Goal: Task Accomplishment & Management: Complete application form

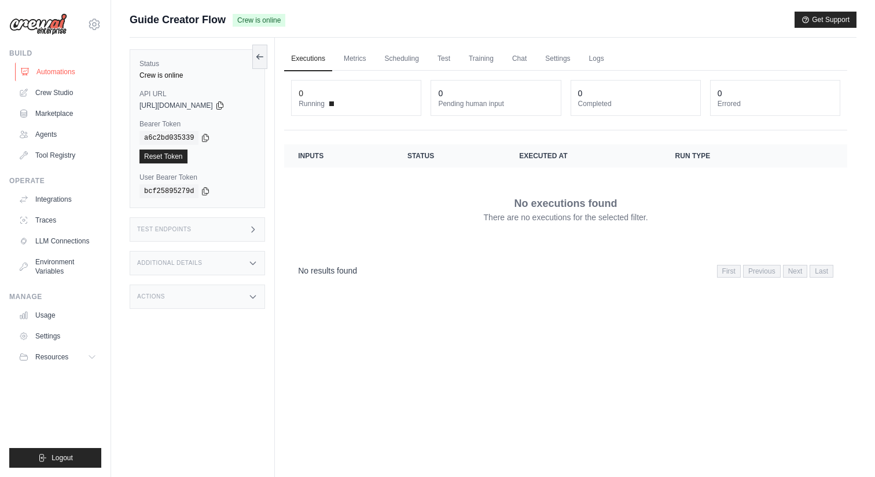
click at [69, 75] on link "Automations" at bounding box center [58, 72] width 87 height 19
click at [63, 135] on link "Agents" at bounding box center [58, 134] width 87 height 19
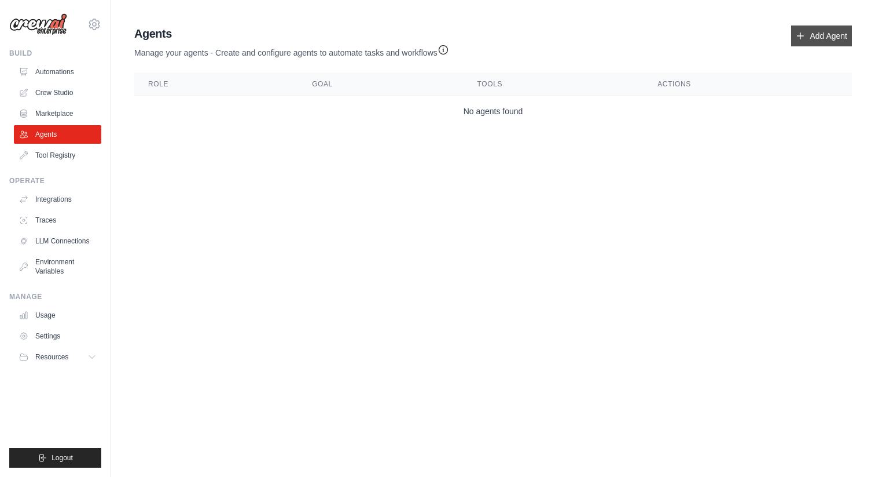
click at [830, 41] on link "Add Agent" at bounding box center [822, 35] width 61 height 21
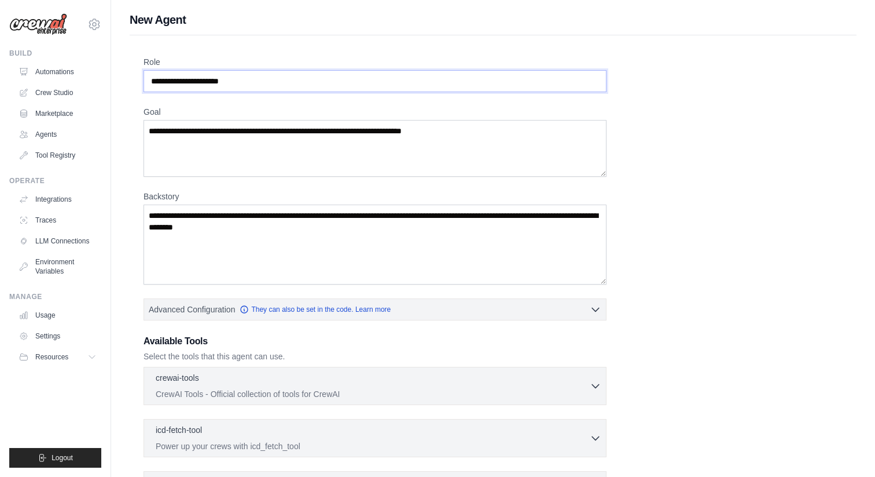
click at [282, 82] on input "Role" at bounding box center [375, 81] width 463 height 22
click at [241, 75] on input "Role" at bounding box center [375, 81] width 463 height 22
paste input "**********"
click at [191, 79] on input "**********" at bounding box center [375, 81] width 463 height 22
click at [156, 83] on input "**********" at bounding box center [375, 81] width 463 height 22
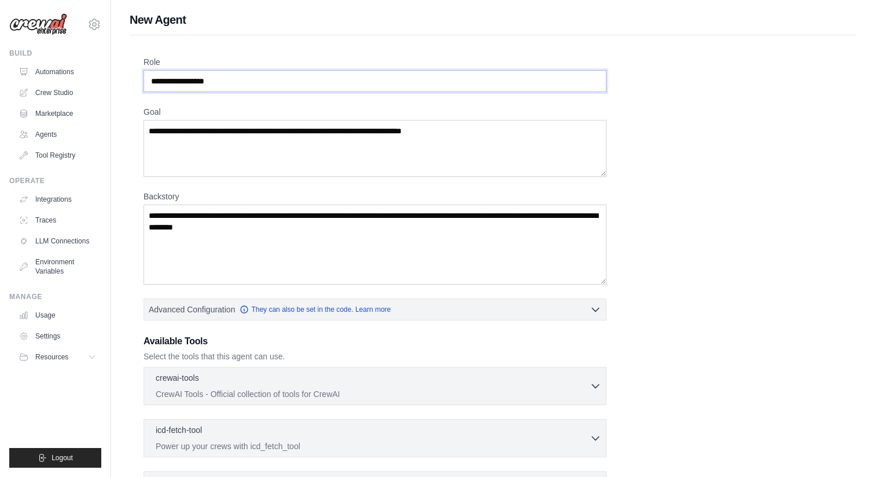
type input "**********"
click at [235, 144] on textarea "Goal" at bounding box center [375, 148] width 463 height 57
click at [247, 135] on textarea "Goal" at bounding box center [375, 148] width 463 height 57
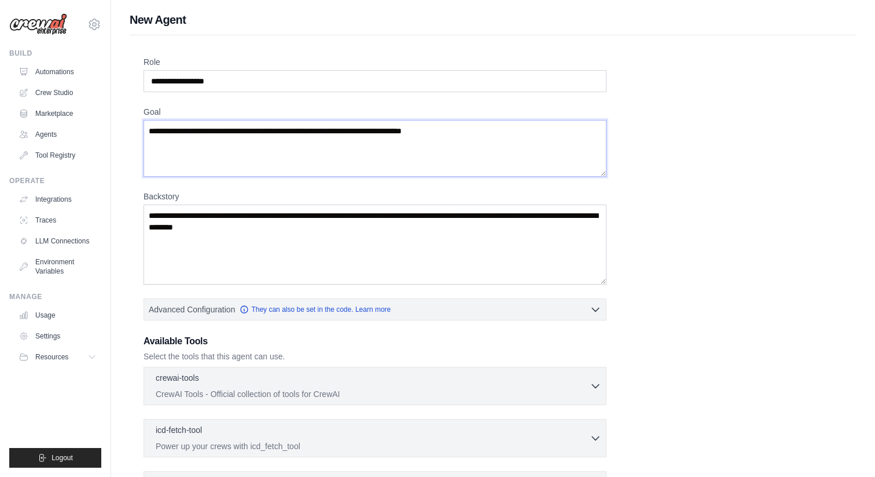
click at [247, 135] on textarea "Goal" at bounding box center [375, 148] width 463 height 57
click at [247, 134] on textarea "Goal" at bounding box center [375, 148] width 463 height 57
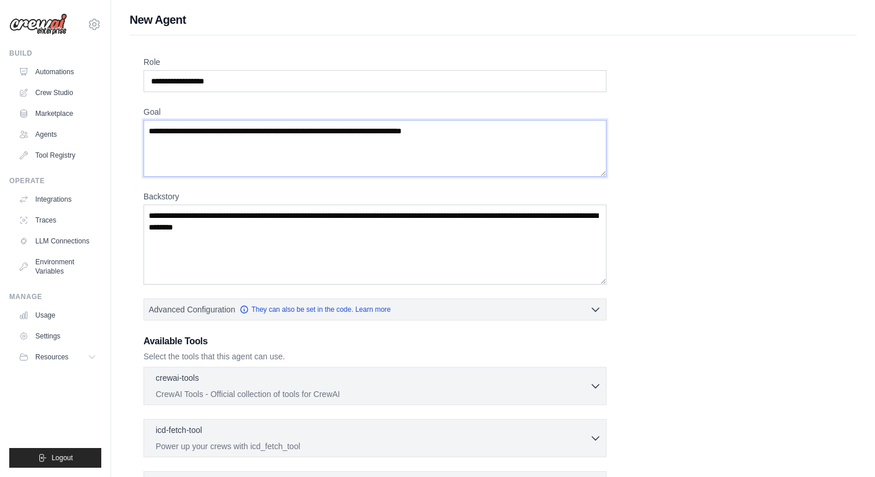
paste textarea "**********"
type textarea "**********"
click at [272, 230] on textarea "Backstory" at bounding box center [375, 244] width 463 height 80
paste textarea "**********"
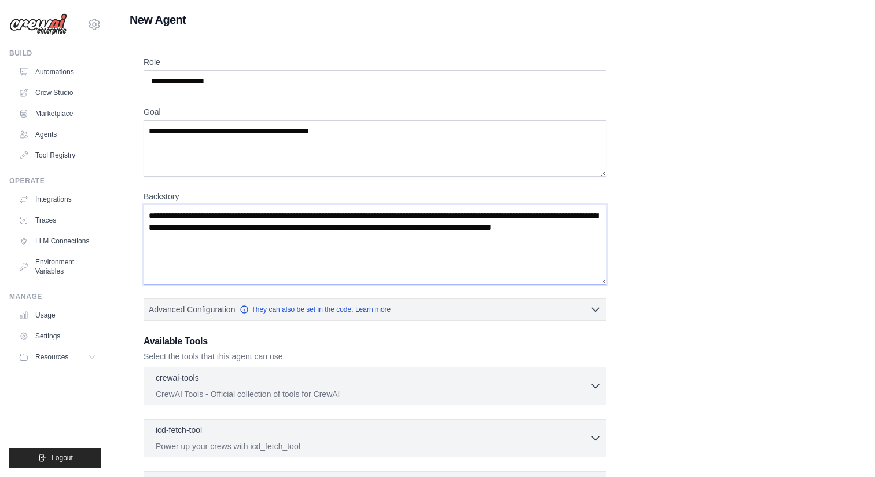
click at [224, 229] on textarea "**********" at bounding box center [375, 244] width 463 height 80
click at [185, 237] on textarea "**********" at bounding box center [375, 244] width 463 height 80
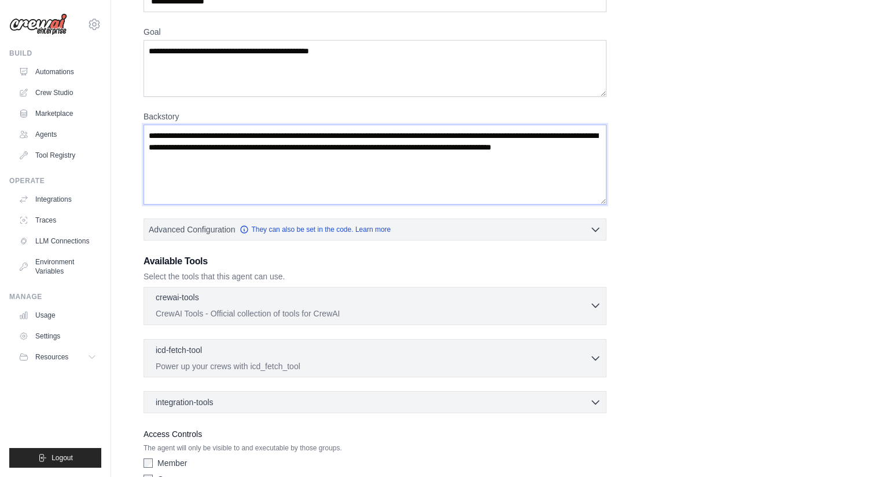
scroll to position [145, 0]
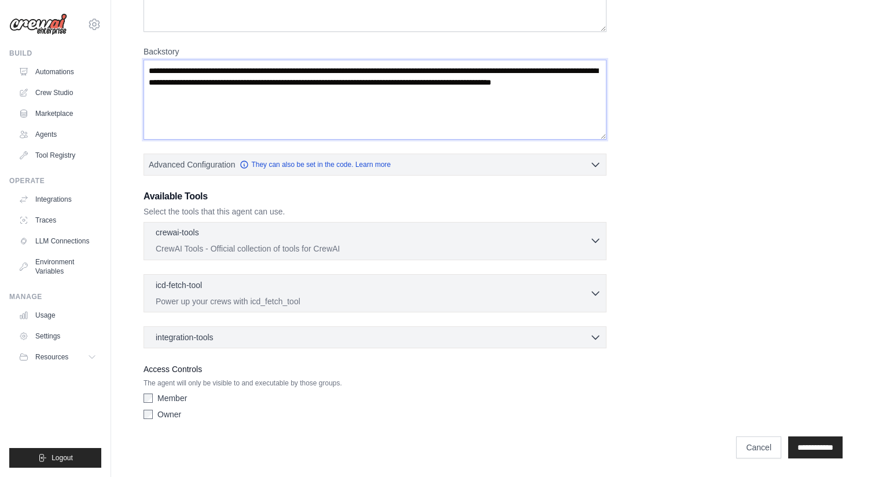
type textarea "**********"
click at [267, 237] on div "crewai-tools 0 selected" at bounding box center [373, 233] width 434 height 14
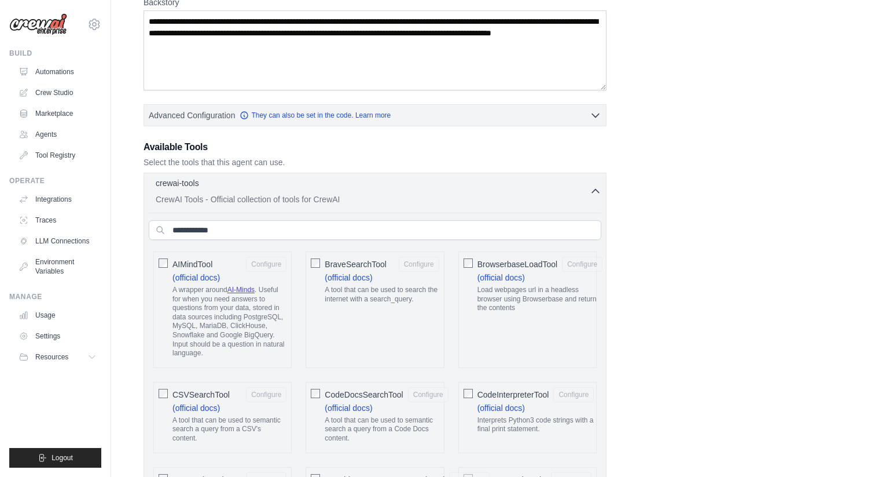
scroll to position [210, 0]
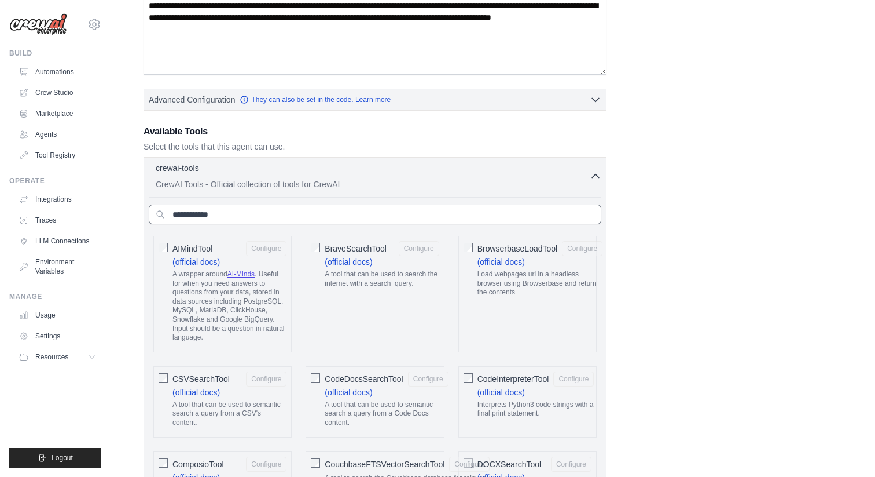
click at [249, 217] on input "text" at bounding box center [375, 214] width 453 height 20
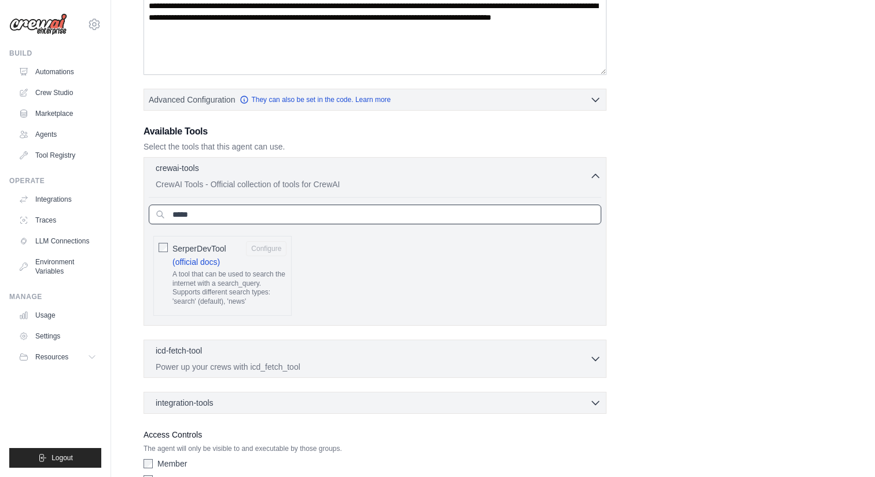
type input "*****"
click at [262, 249] on button "Configure" at bounding box center [266, 247] width 41 height 15
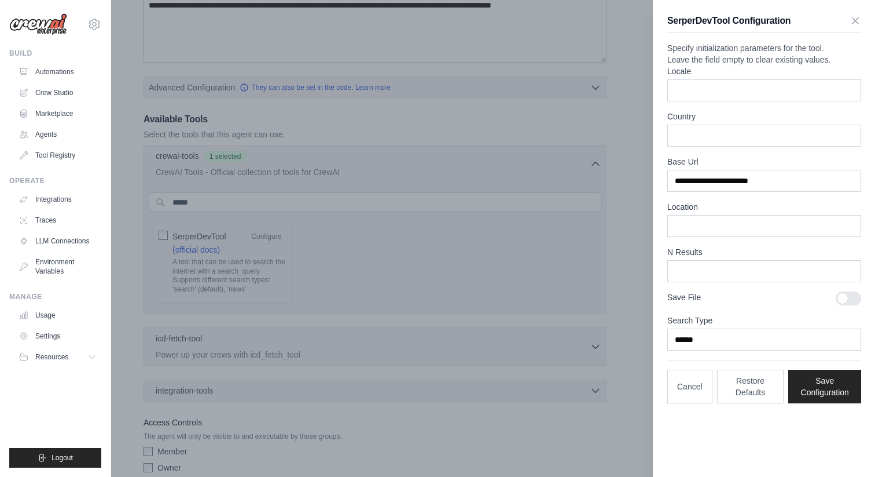
scroll to position [224, 0]
click at [718, 350] on input "******" at bounding box center [765, 339] width 194 height 22
click at [747, 146] on input "Country" at bounding box center [765, 135] width 194 height 22
click at [750, 101] on input "Locale" at bounding box center [765, 90] width 194 height 22
click at [857, 23] on icon "button" at bounding box center [856, 20] width 12 height 12
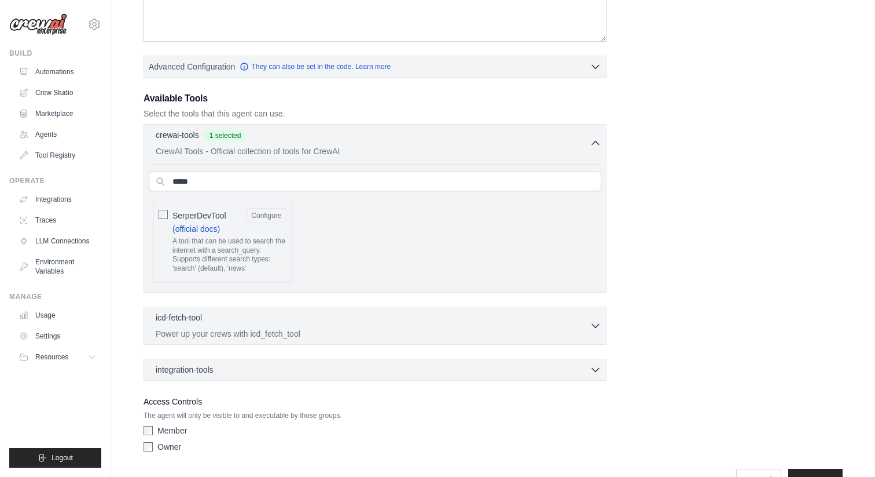
scroll to position [244, 0]
drag, startPoint x: 268, startPoint y: 181, endPoint x: 143, endPoint y: 181, distance: 124.5
click at [143, 181] on div "**********" at bounding box center [493, 143] width 727 height 705
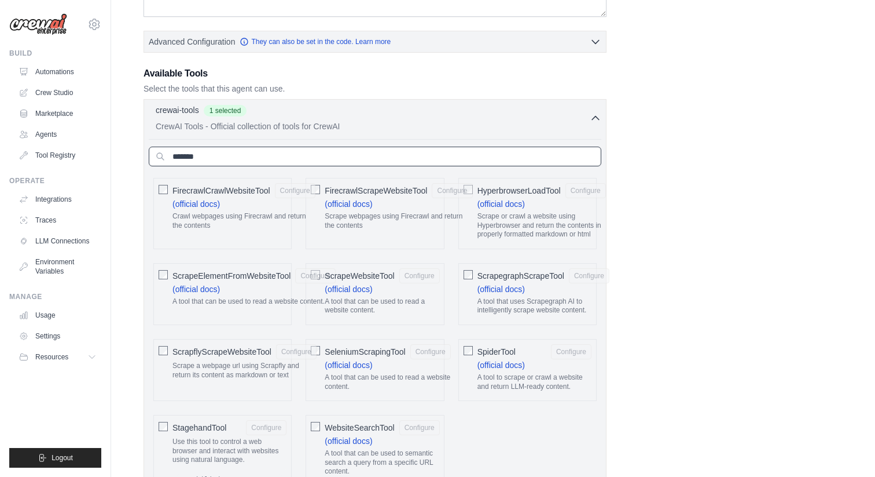
scroll to position [268, 0]
type input "*******"
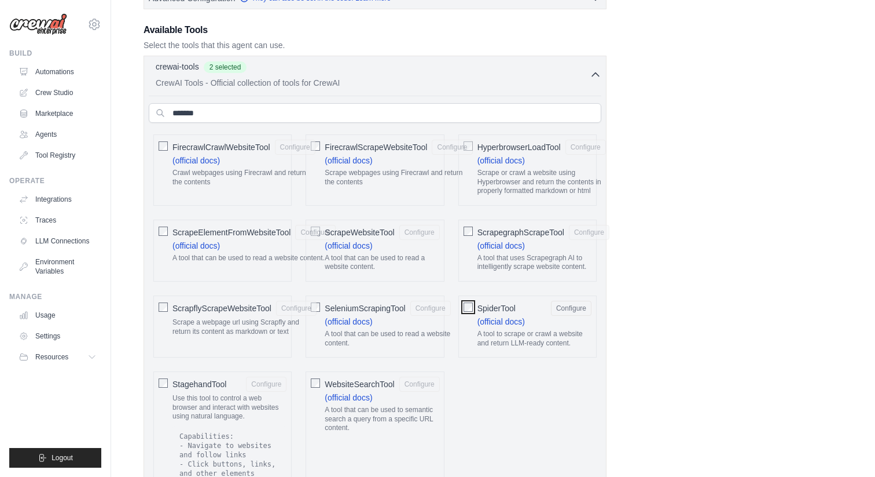
scroll to position [244, 0]
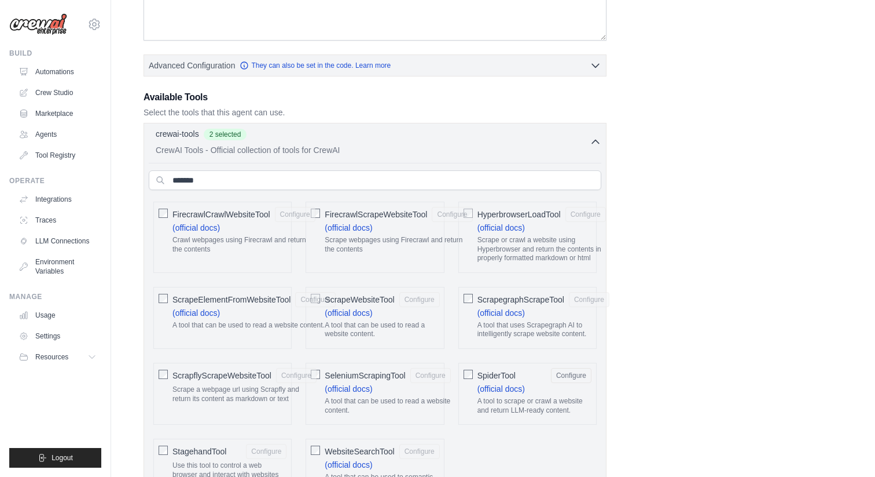
click at [653, 203] on div "**********" at bounding box center [493, 407] width 699 height 1190
click at [594, 145] on icon "button" at bounding box center [596, 141] width 12 height 12
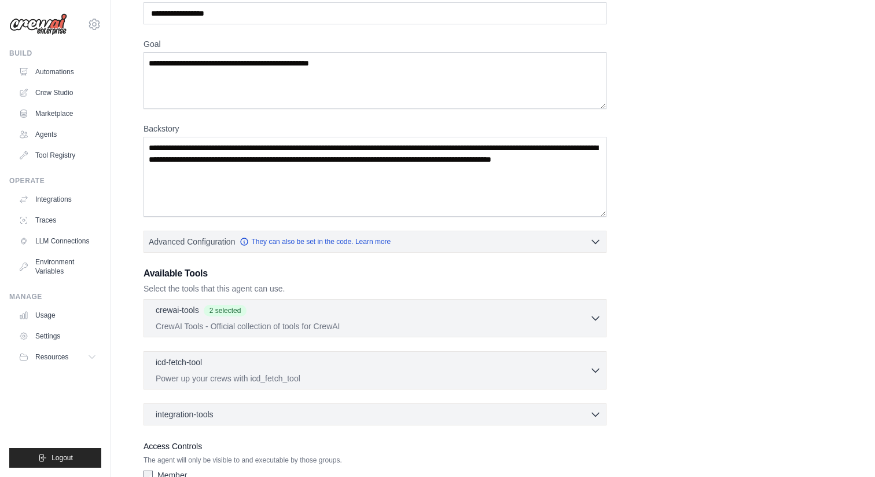
scroll to position [0, 0]
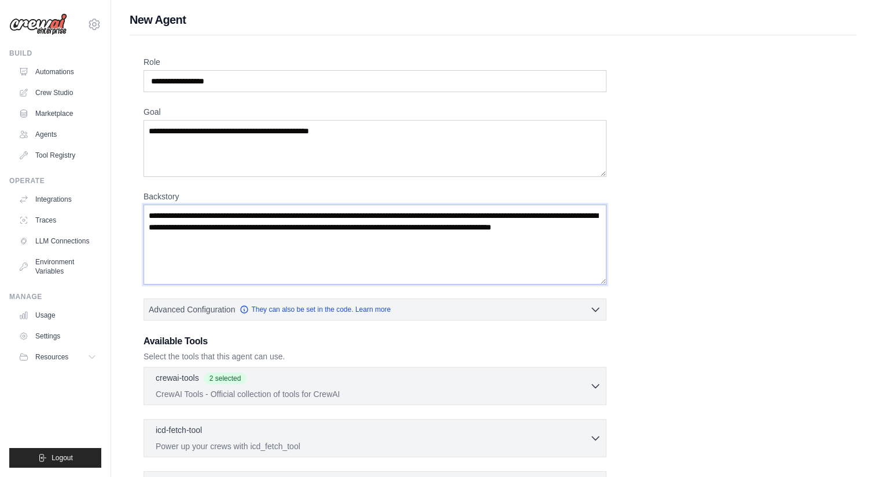
click at [253, 252] on textarea "**********" at bounding box center [375, 244] width 463 height 80
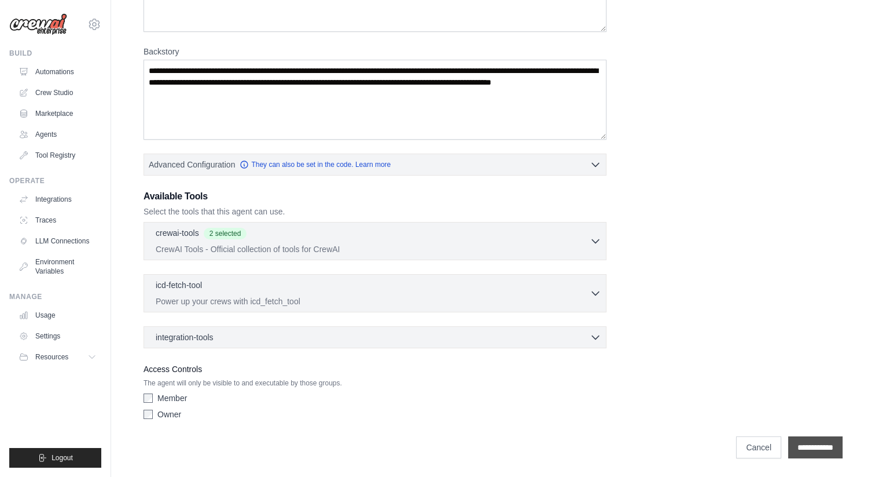
click at [822, 446] on input "**********" at bounding box center [816, 447] width 54 height 22
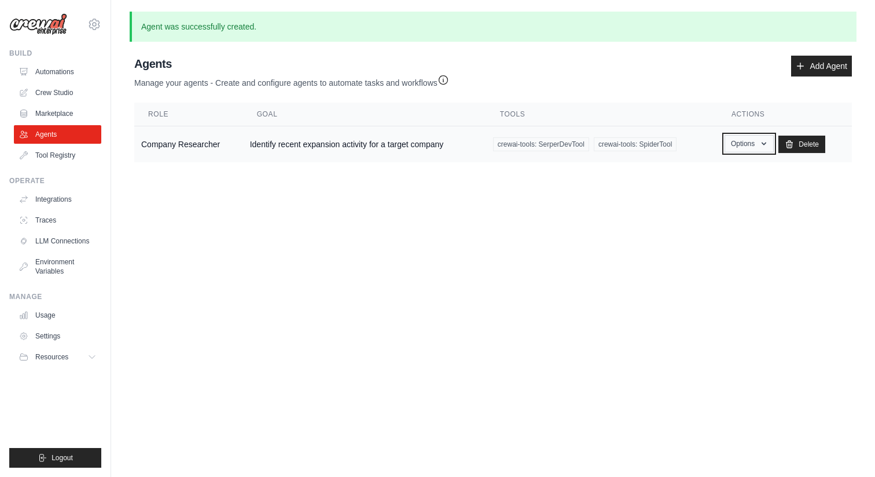
click at [735, 141] on button "Options" at bounding box center [749, 143] width 49 height 17
click at [717, 165] on link "Show" at bounding box center [732, 170] width 83 height 21
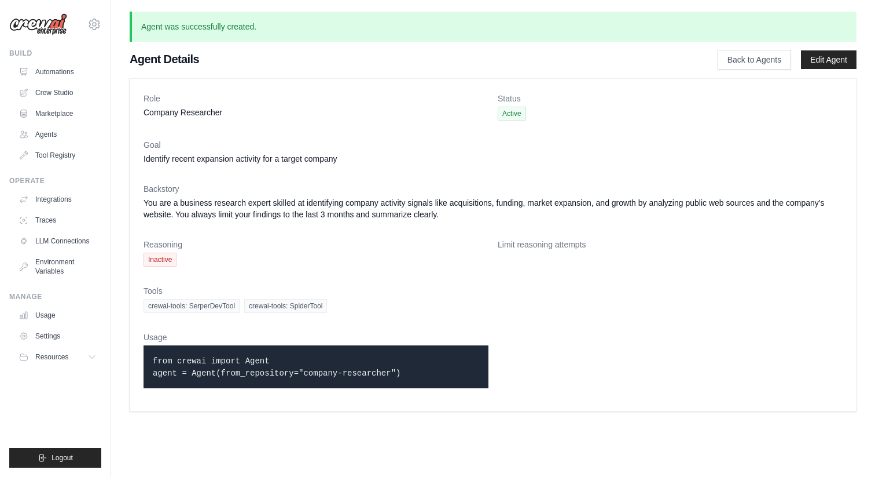
click at [162, 259] on span "Inactive" at bounding box center [160, 259] width 33 height 14
click at [276, 373] on code "from crewai import Agent agent = Agent(from_repository="company-researcher")" at bounding box center [277, 366] width 248 height 21
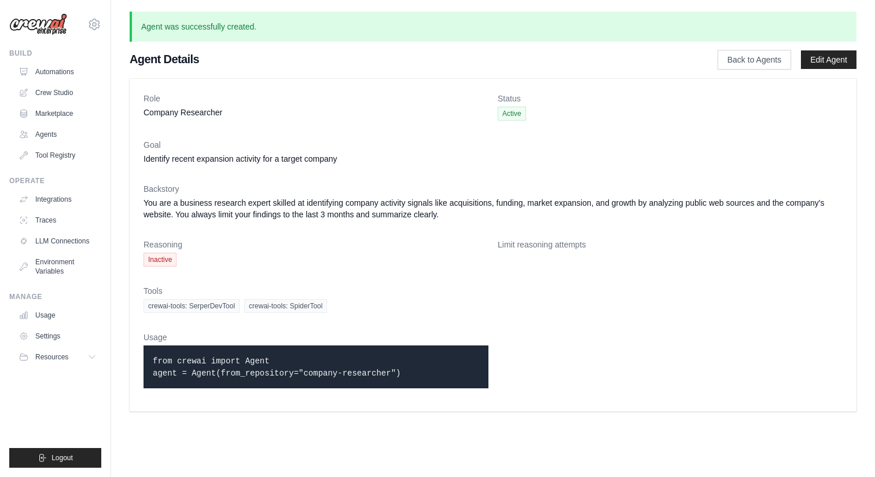
click at [276, 373] on code "from crewai import Agent agent = Agent(from_repository="company-researcher")" at bounding box center [277, 366] width 248 height 21
click at [244, 358] on code "from crewai import Agent agent = Agent(from_repository="company-researcher")" at bounding box center [277, 366] width 248 height 21
click at [339, 371] on code "from crewai import Agent agent = Agent(from_repository="company-researcher")" at bounding box center [277, 366] width 248 height 21
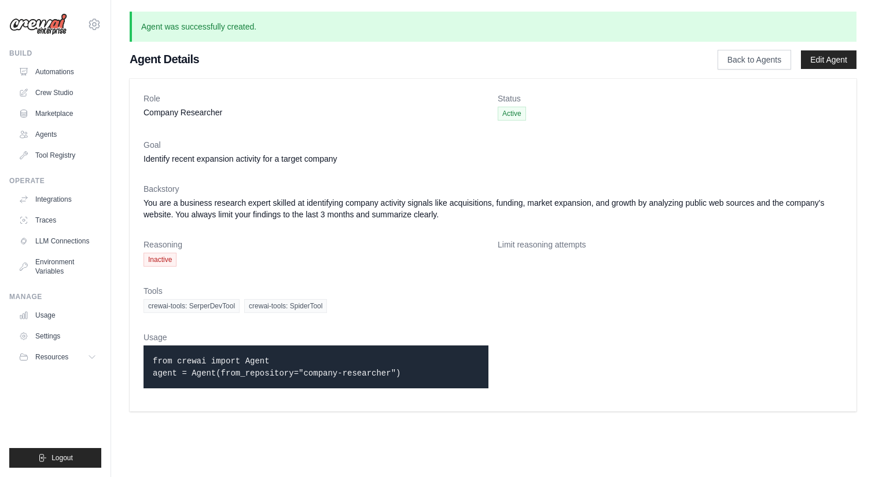
click at [339, 371] on code "from crewai import Agent agent = Agent(from_repository="company-researcher")" at bounding box center [277, 366] width 248 height 21
click at [294, 305] on span "crewai-tools: SpiderTool" at bounding box center [285, 306] width 83 height 14
click at [205, 305] on span "crewai-tools: SerperDevTool" at bounding box center [192, 306] width 96 height 14
click at [283, 309] on span "crewai-tools: SpiderTool" at bounding box center [285, 306] width 83 height 14
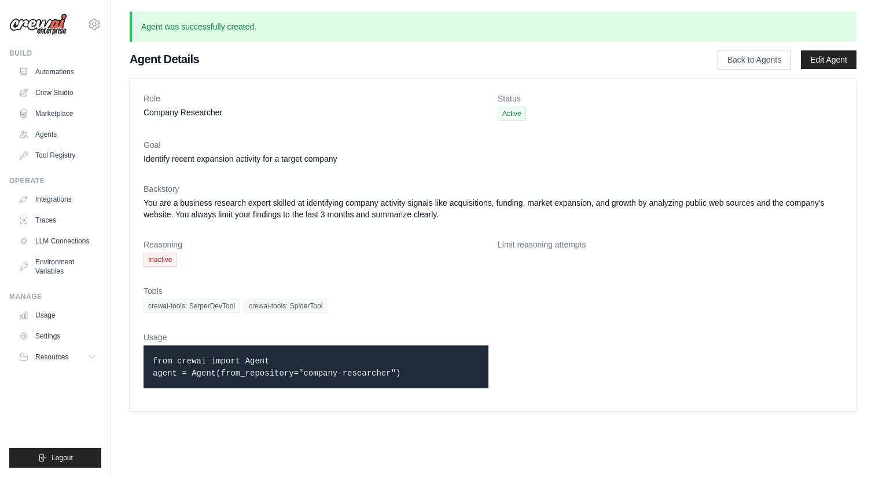
click at [529, 252] on div "Limit reasoning attempts" at bounding box center [670, 253] width 345 height 28
click at [170, 249] on dt "Reasoning" at bounding box center [316, 245] width 345 height 12
click at [214, 353] on div "from crewai import Agent agent = Agent(from_repository="company-researcher")" at bounding box center [316, 366] width 345 height 43
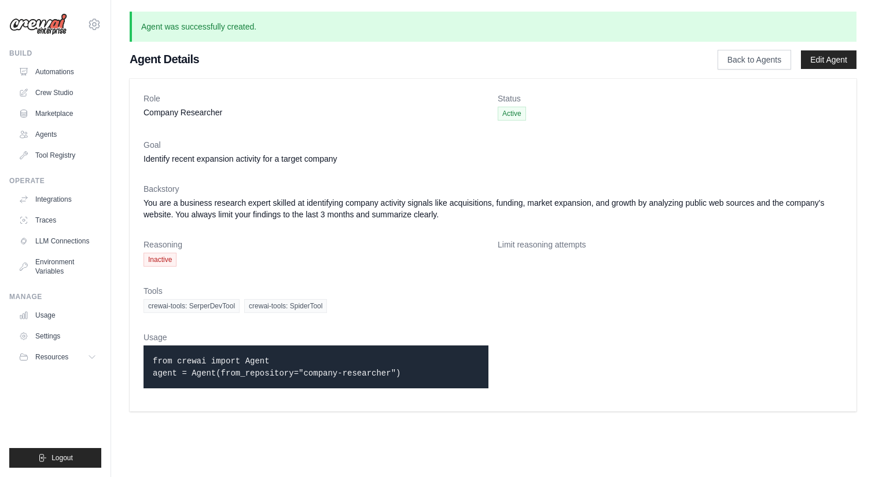
click at [240, 370] on code "from crewai import Agent agent = Agent(from_repository="company-researcher")" at bounding box center [277, 366] width 248 height 21
click at [815, 62] on link "Edit Agent" at bounding box center [829, 59] width 56 height 19
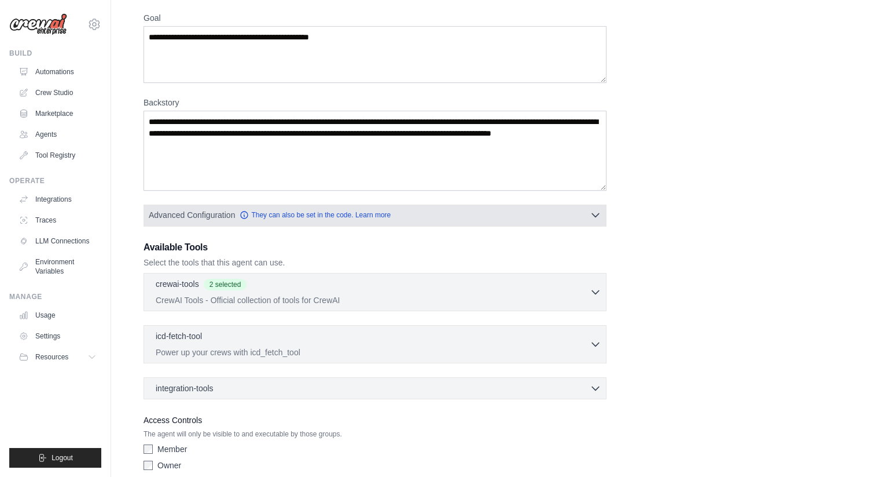
scroll to position [177, 0]
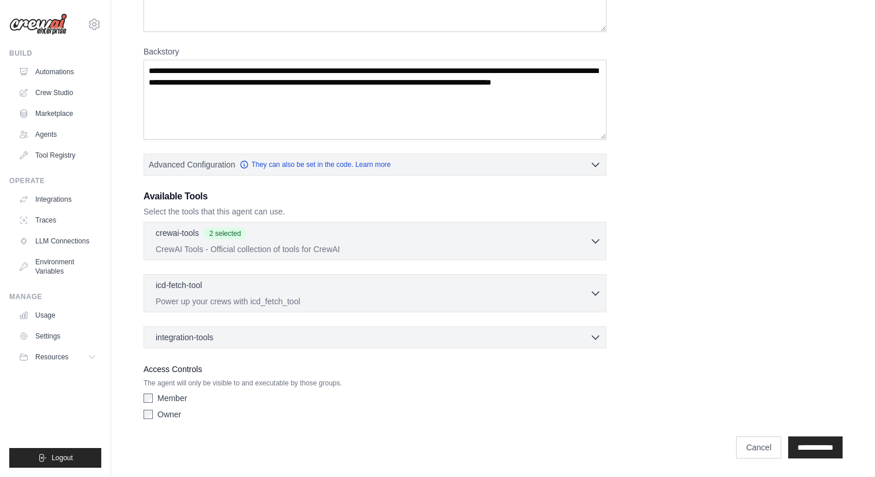
click at [362, 309] on div "icd-fetch-tool 0 selected Power up your crews with icd_fetch_tool IcdFetchTool" at bounding box center [375, 293] width 463 height 38
click at [378, 299] on p "Power up your crews with icd_fetch_tool" at bounding box center [373, 301] width 434 height 12
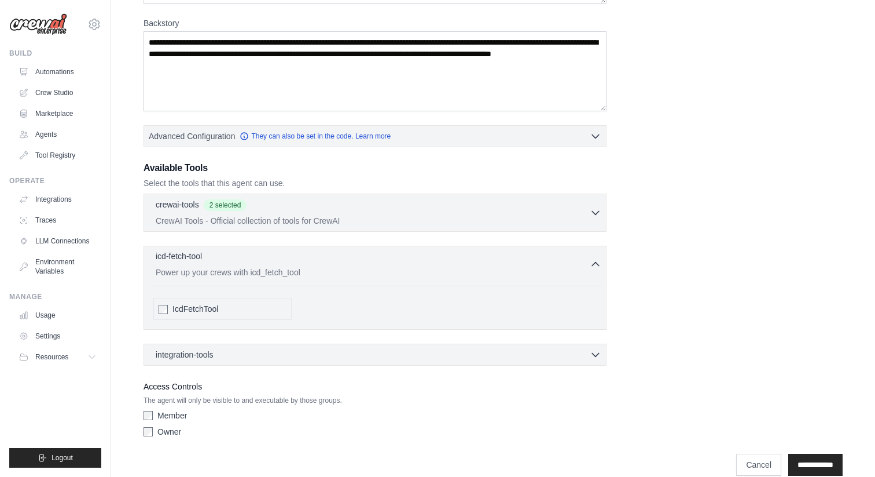
scroll to position [223, 0]
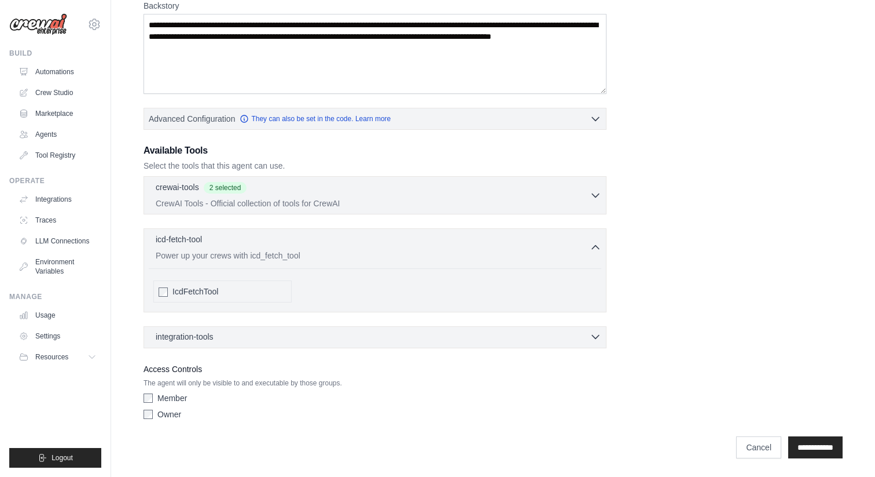
click at [334, 338] on div "integration-tools 0 selected" at bounding box center [379, 337] width 446 height 12
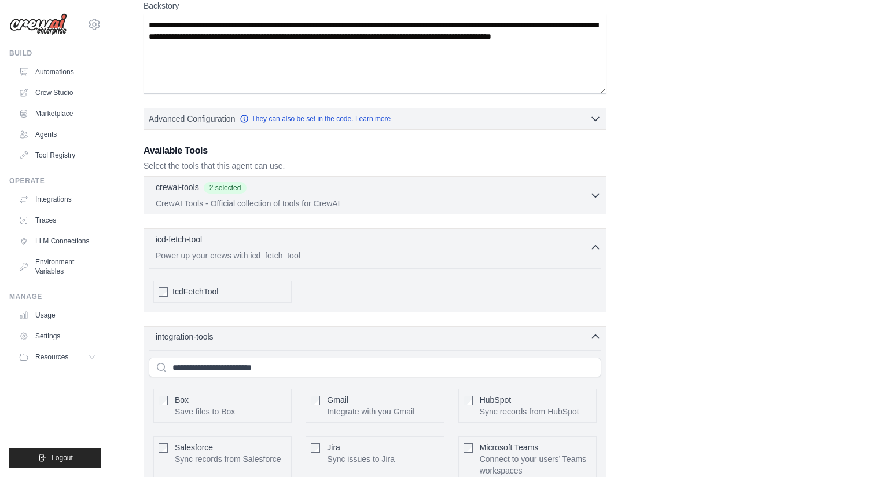
click at [340, 338] on div "integration-tools 0 selected" at bounding box center [379, 337] width 446 height 12
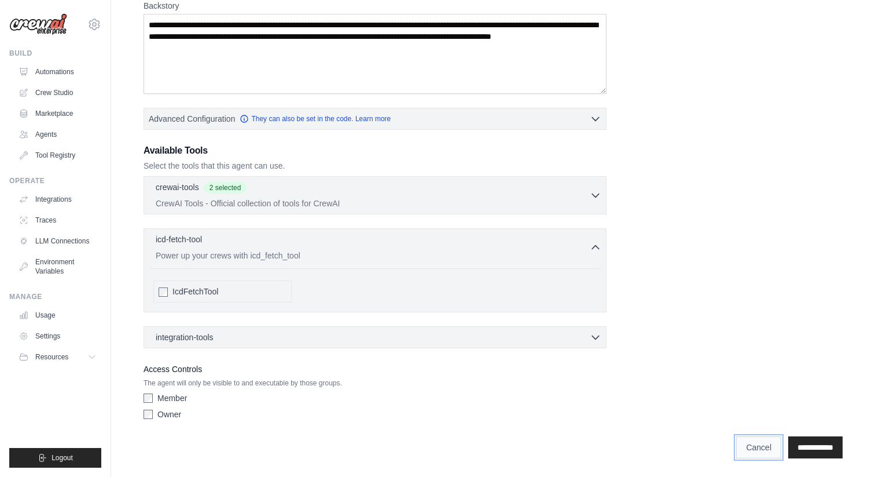
click at [737, 447] on link "Cancel" at bounding box center [759, 447] width 45 height 22
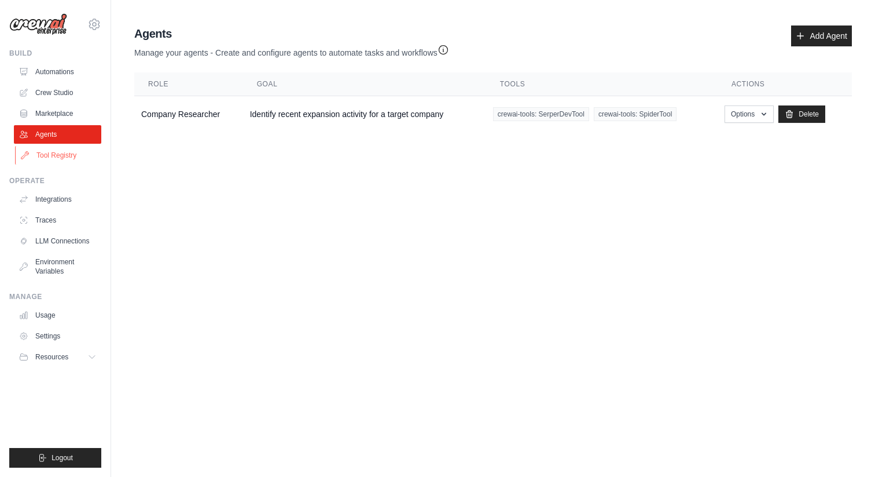
click at [77, 160] on link "Tool Registry" at bounding box center [58, 155] width 87 height 19
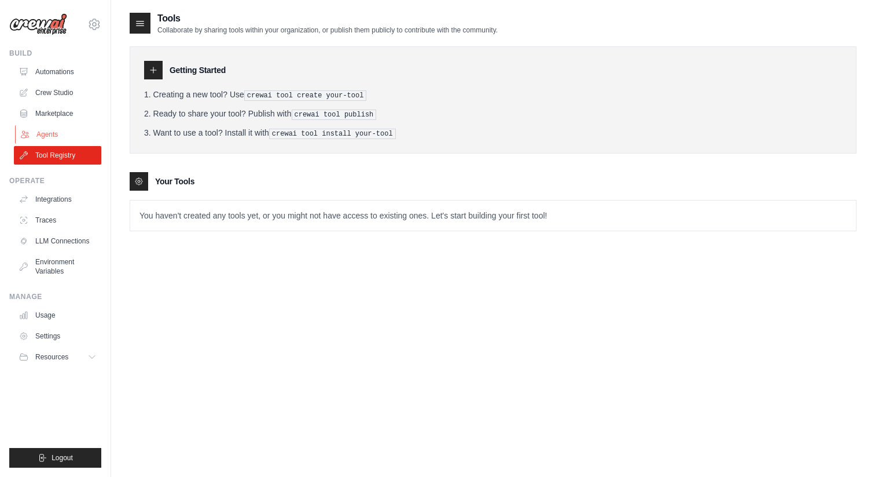
click at [76, 139] on link "Agents" at bounding box center [58, 134] width 87 height 19
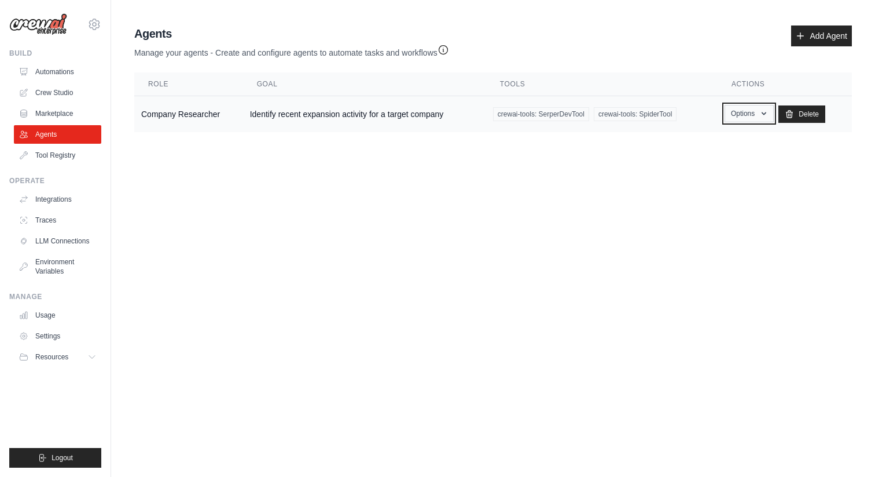
click at [750, 114] on button "Options" at bounding box center [749, 113] width 49 height 17
click at [729, 139] on link "Show" at bounding box center [732, 140] width 83 height 21
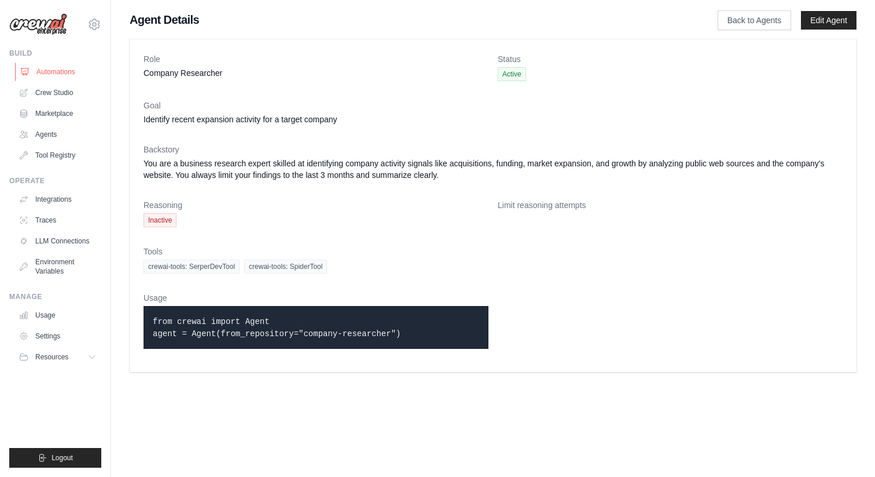
click at [64, 63] on link "Automations" at bounding box center [58, 72] width 87 height 19
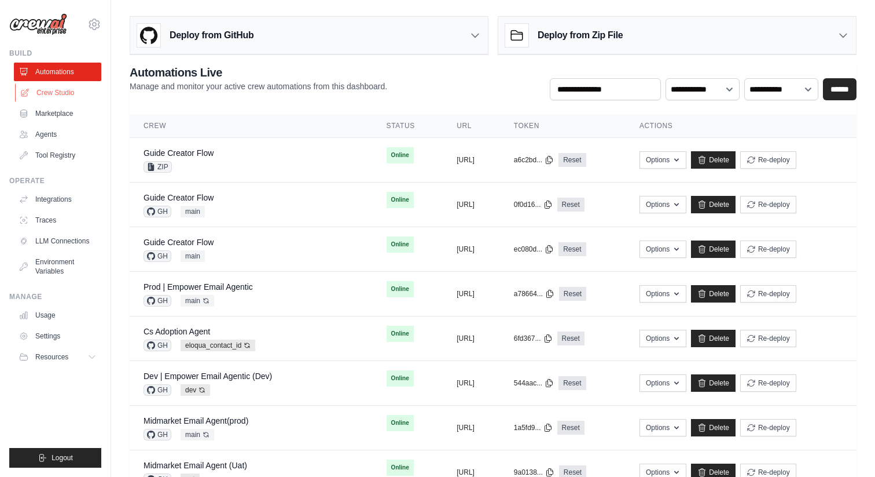
click at [43, 91] on link "Crew Studio" at bounding box center [58, 92] width 87 height 19
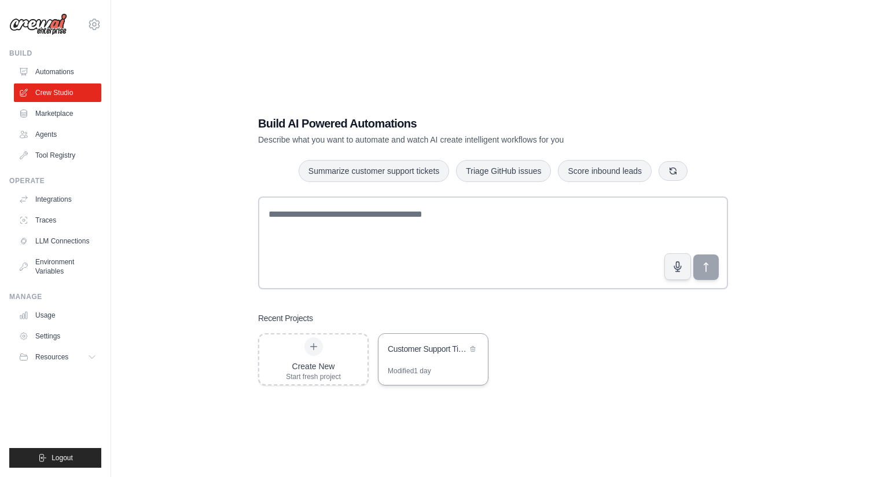
click at [395, 364] on div "Customer Support Ticket Automation" at bounding box center [433, 350] width 109 height 32
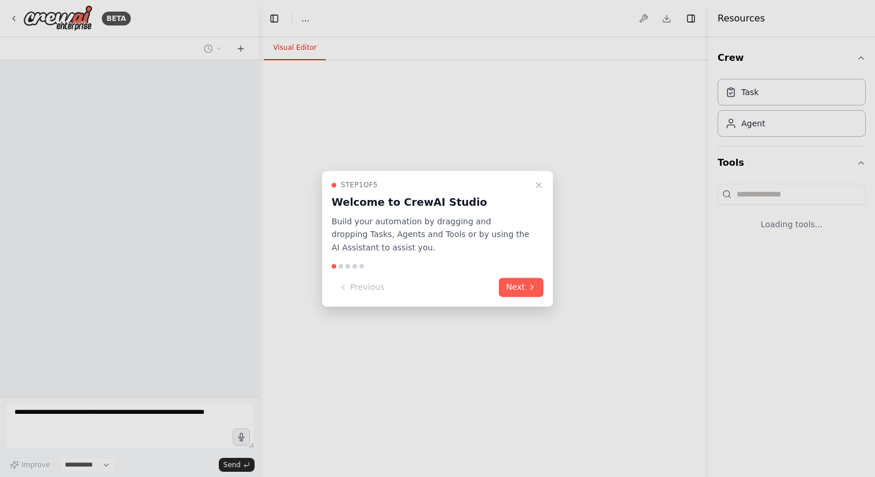
select select "****"
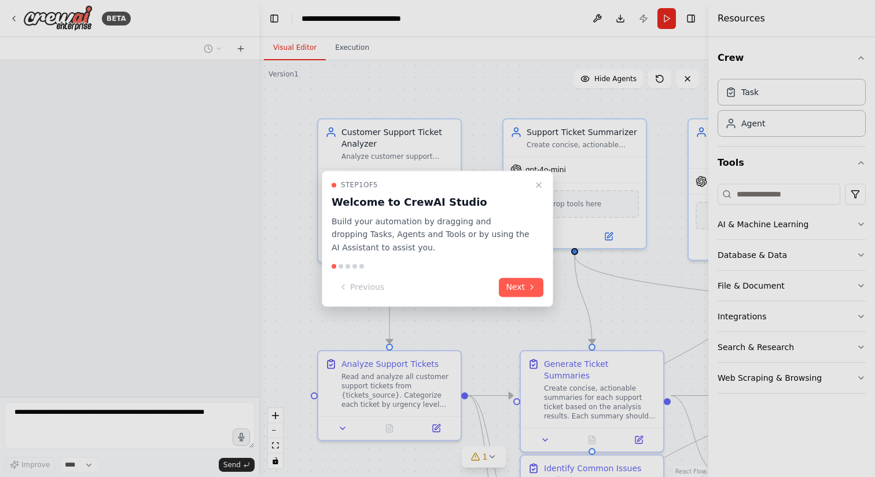
click at [782, 129] on div at bounding box center [437, 238] width 875 height 477
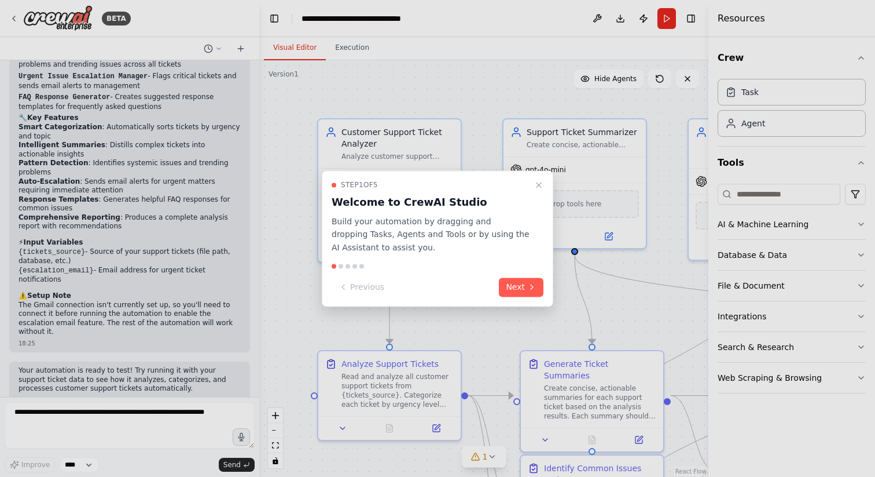
scroll to position [1254, 0]
click at [538, 188] on icon "Close walkthrough" at bounding box center [538, 184] width 9 height 9
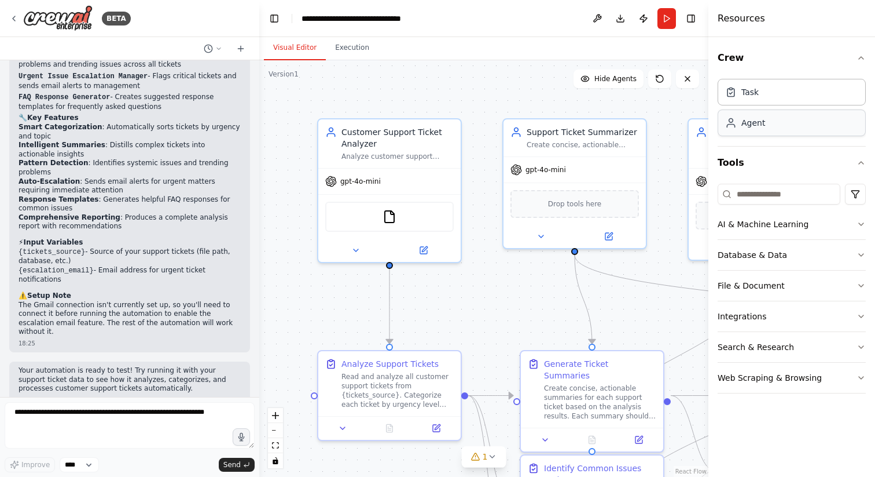
click at [781, 128] on div "Agent" at bounding box center [792, 122] width 148 height 27
click at [774, 130] on div "Agent" at bounding box center [792, 122] width 148 height 27
click at [776, 115] on div "Agent" at bounding box center [792, 122] width 148 height 27
click at [792, 90] on div "Task" at bounding box center [792, 91] width 148 height 27
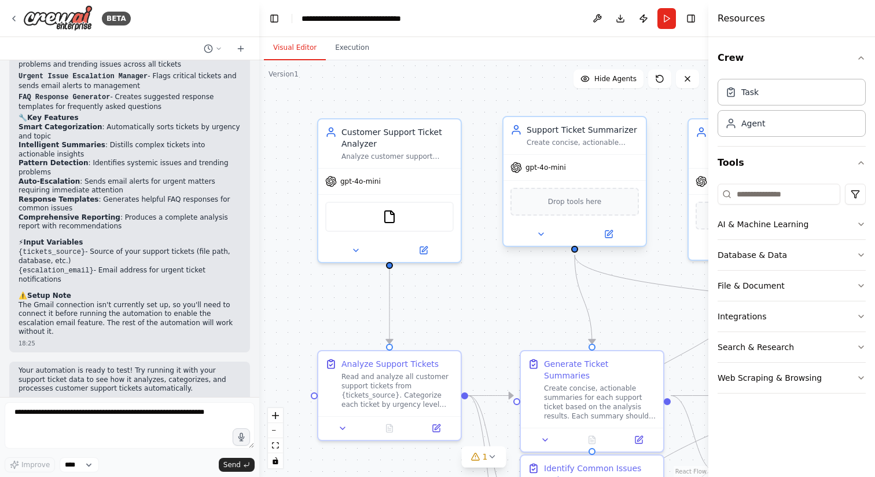
click at [592, 172] on div "gpt-4o-mini" at bounding box center [575, 167] width 142 height 25
click at [585, 163] on div "gpt-4o-mini" at bounding box center [575, 167] width 142 height 25
click at [782, 133] on div "Agent" at bounding box center [792, 122] width 148 height 27
click at [579, 384] on div "Create concise, actionable summaries for each support ticket based on the analy…" at bounding box center [600, 399] width 112 height 37
click at [774, 127] on div "Agent" at bounding box center [792, 122] width 148 height 27
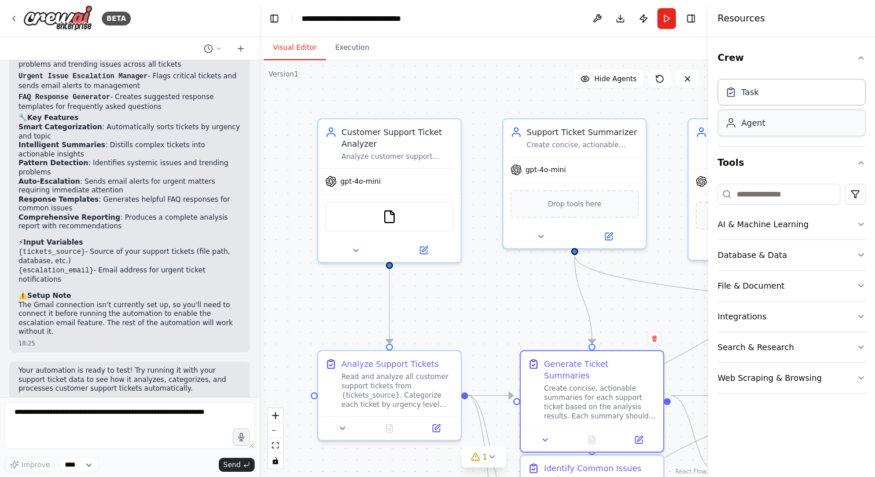
click at [774, 127] on div "Agent" at bounding box center [792, 122] width 148 height 27
click at [14, 14] on icon at bounding box center [13, 18] width 9 height 9
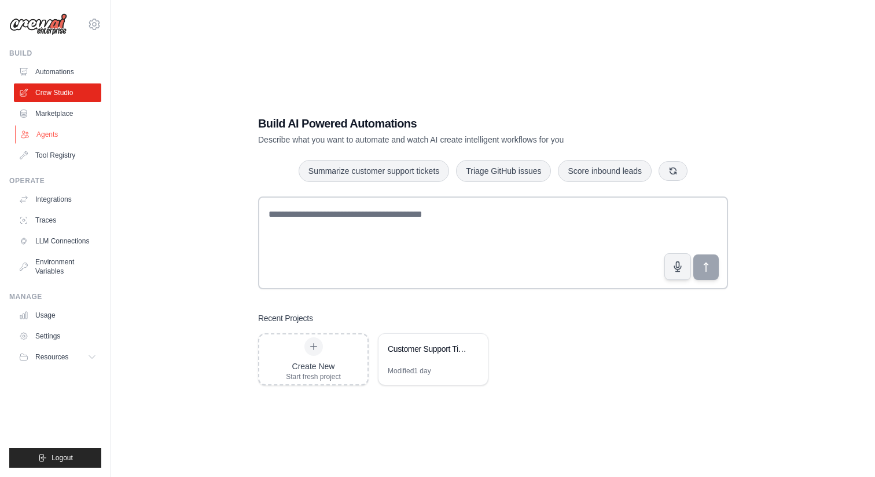
click at [70, 136] on link "Agents" at bounding box center [58, 134] width 87 height 19
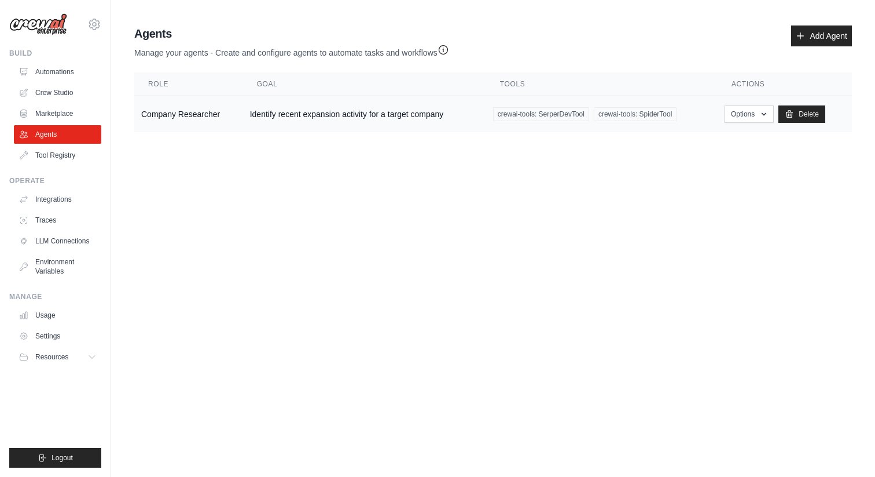
click at [257, 112] on td "Identify recent expansion activity for a target company" at bounding box center [364, 114] width 243 height 36
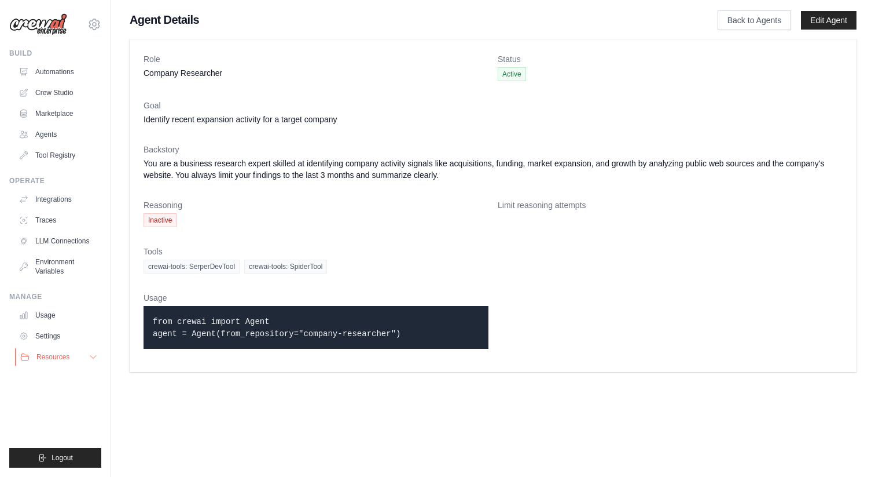
click at [70, 356] on button "Resources" at bounding box center [58, 356] width 87 height 19
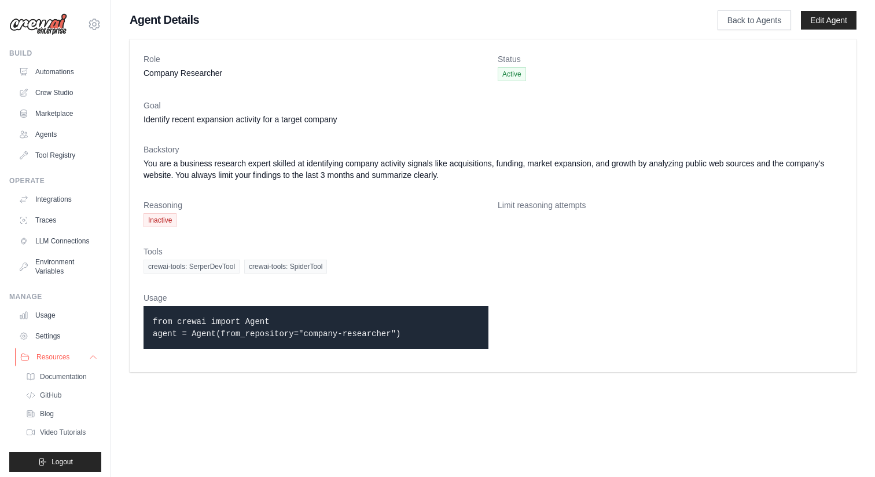
scroll to position [4, 0]
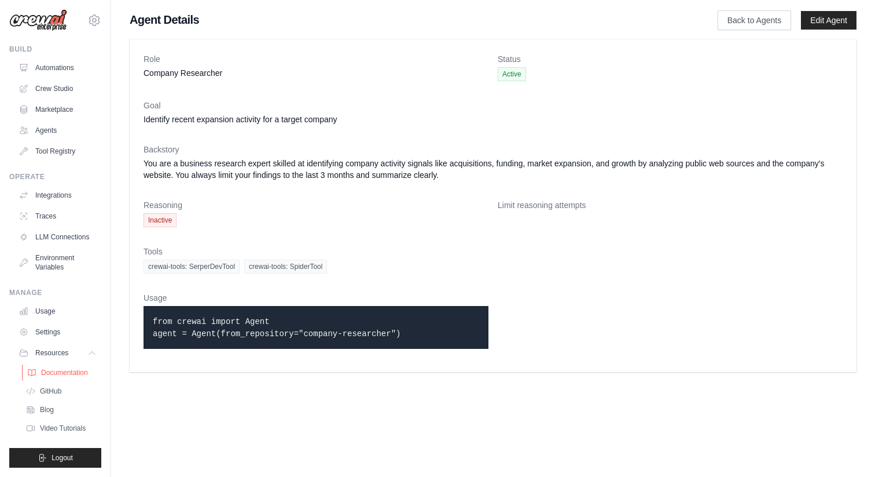
click at [71, 370] on span "Documentation" at bounding box center [64, 372] width 47 height 9
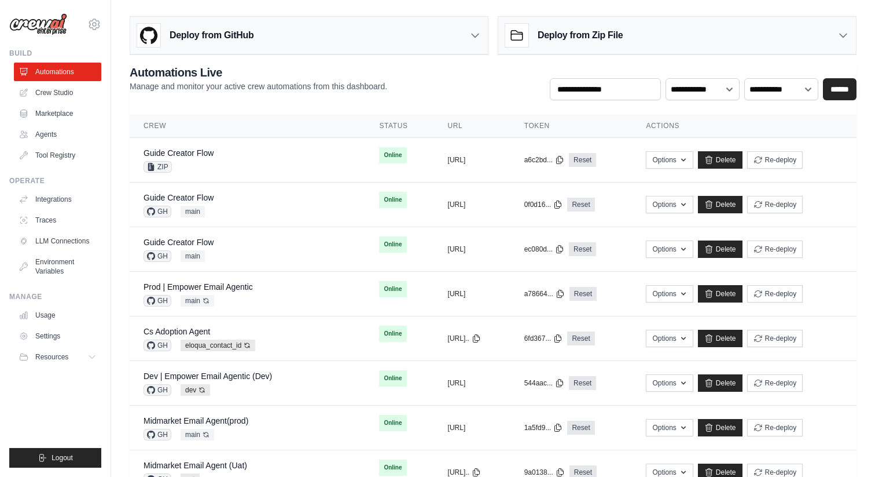
click at [657, 45] on div "Deploy from Zip File" at bounding box center [678, 36] width 358 height 38
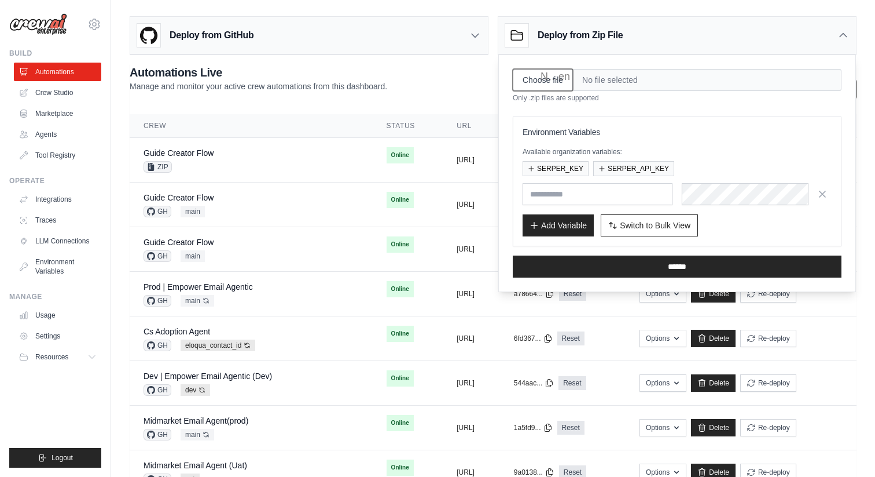
click at [554, 79] on input "Choose file" at bounding box center [543, 80] width 60 height 22
